Goal: Information Seeking & Learning: Learn about a topic

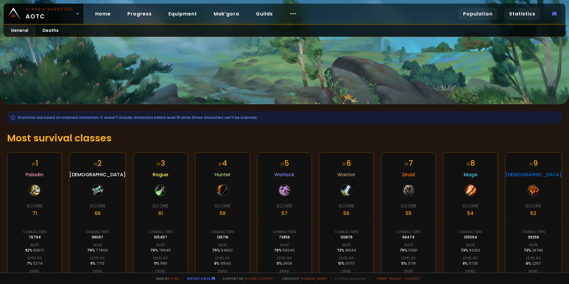
click at [481, 12] on link "Population" at bounding box center [477, 14] width 39 height 12
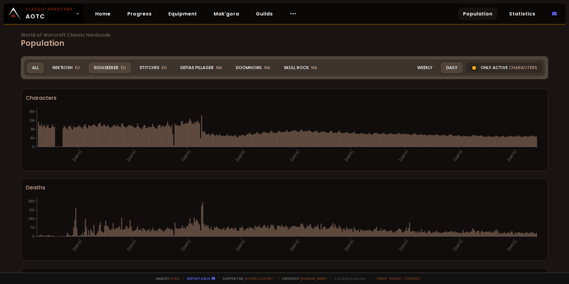
click at [121, 69] on span "EU" at bounding box center [123, 68] width 5 height 6
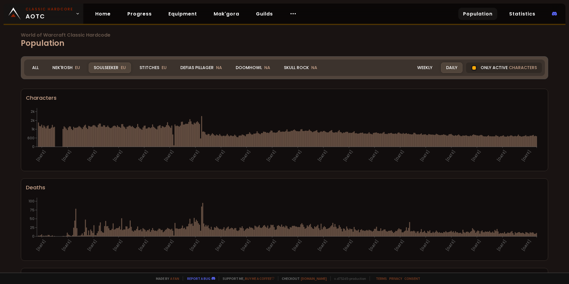
click at [34, 12] on span "Classic Hardcore AOTC" at bounding box center [50, 14] width 48 height 14
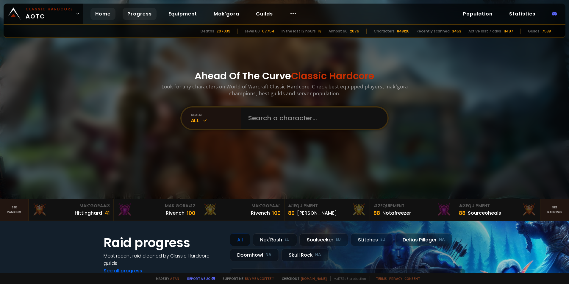
click at [128, 16] on link "Progress" at bounding box center [140, 14] width 34 height 12
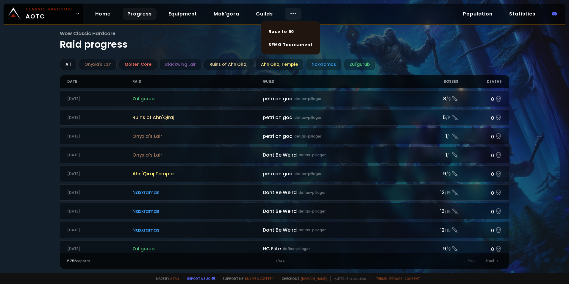
click at [295, 14] on circle at bounding box center [295, 13] width 1 height 1
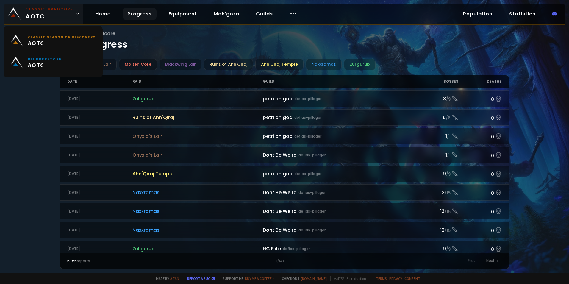
click at [70, 12] on span "Classic Hardcore AOTC" at bounding box center [50, 14] width 48 height 14
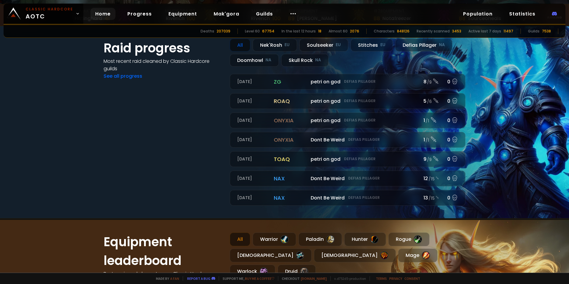
scroll to position [208, 0]
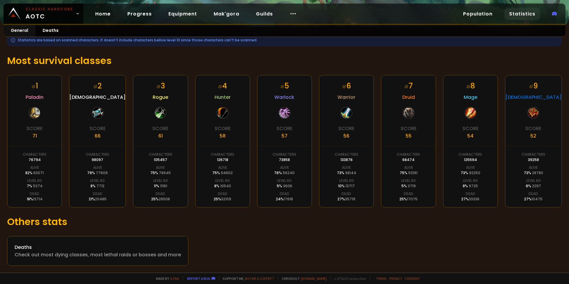
scroll to position [78, 0]
drag, startPoint x: 167, startPoint y: 184, endPoint x: 145, endPoint y: 186, distance: 21.5
click at [145, 186] on div "# 3 Rogue Score 61 Characters 105457 Alive 75 % 78945 Level 60 11 % 11161 Dead …" at bounding box center [160, 141] width 55 height 132
drag, startPoint x: 145, startPoint y: 186, endPoint x: 166, endPoint y: 189, distance: 21.1
click at [167, 189] on div "# 3 Rogue Score 61 Characters 105457 Alive 75 % 78945 Level 60 11 % 11161 Dead …" at bounding box center [160, 141] width 55 height 132
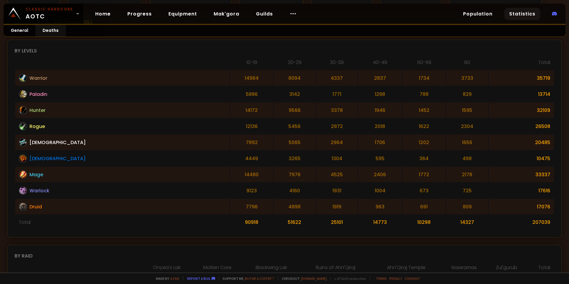
scroll to position [149, 0]
